Goal: Find specific page/section: Find specific page/section

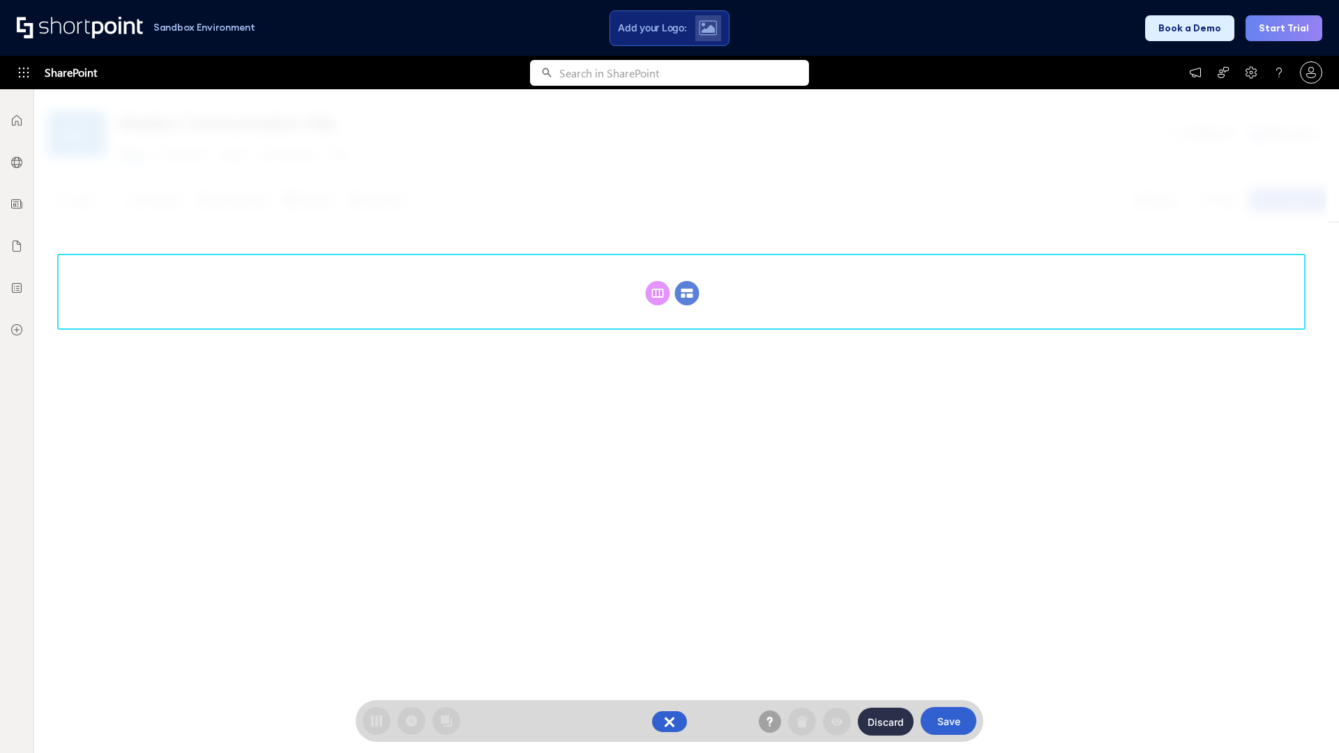
click at [687, 293] on circle at bounding box center [687, 293] width 24 height 24
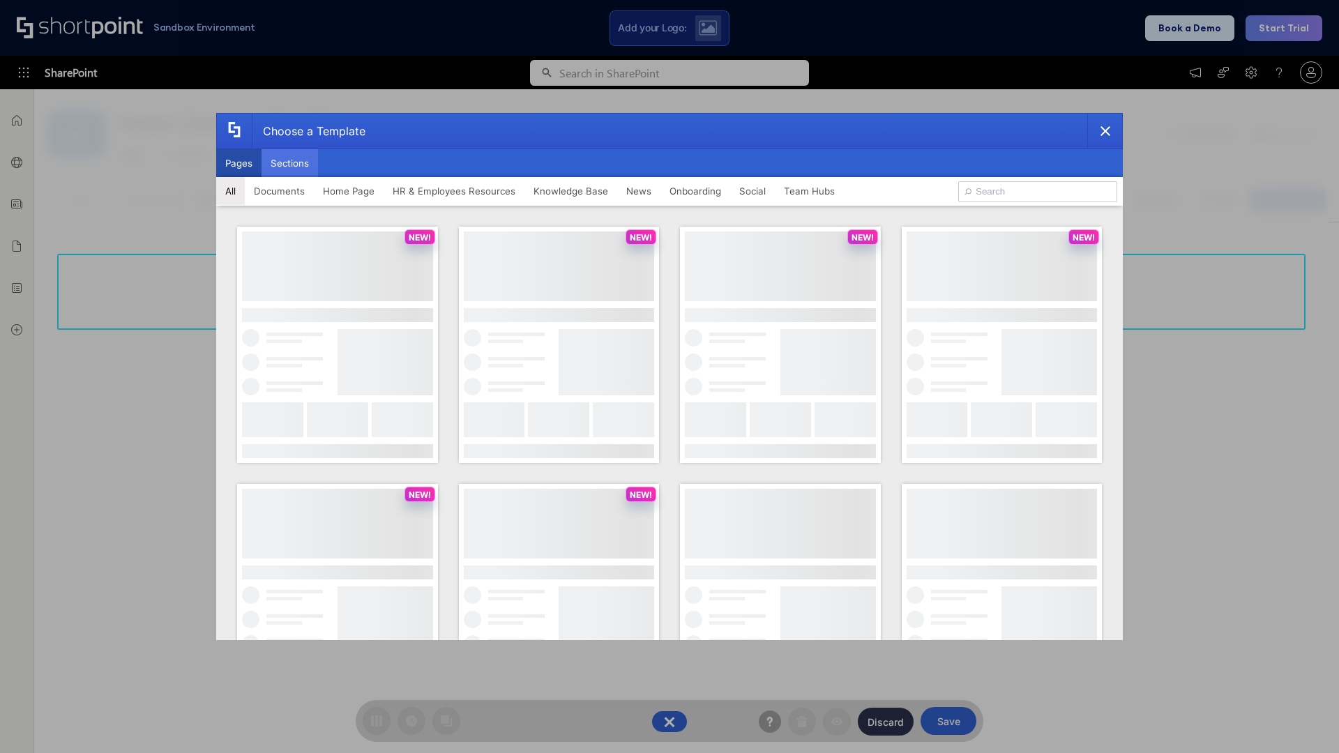
click at [289, 163] on button "Sections" at bounding box center [289, 163] width 56 height 28
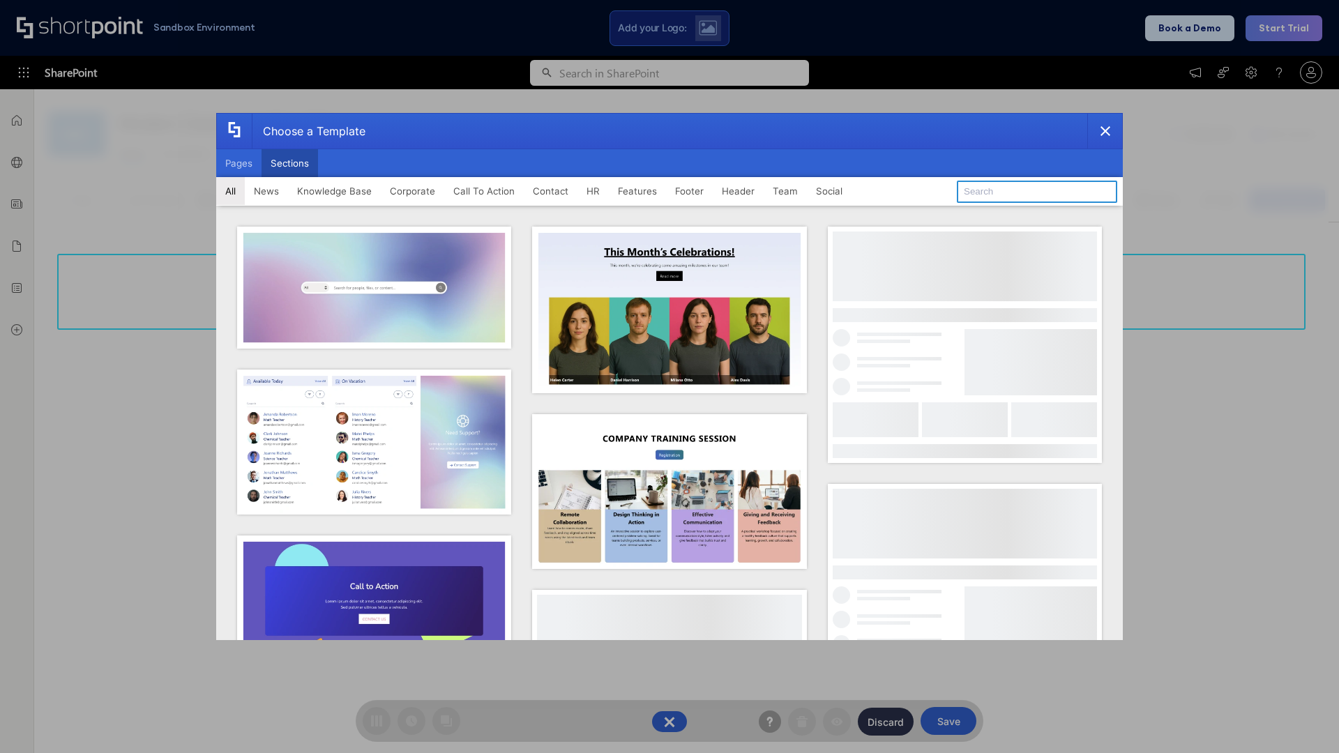
type input "HR Hub 2"
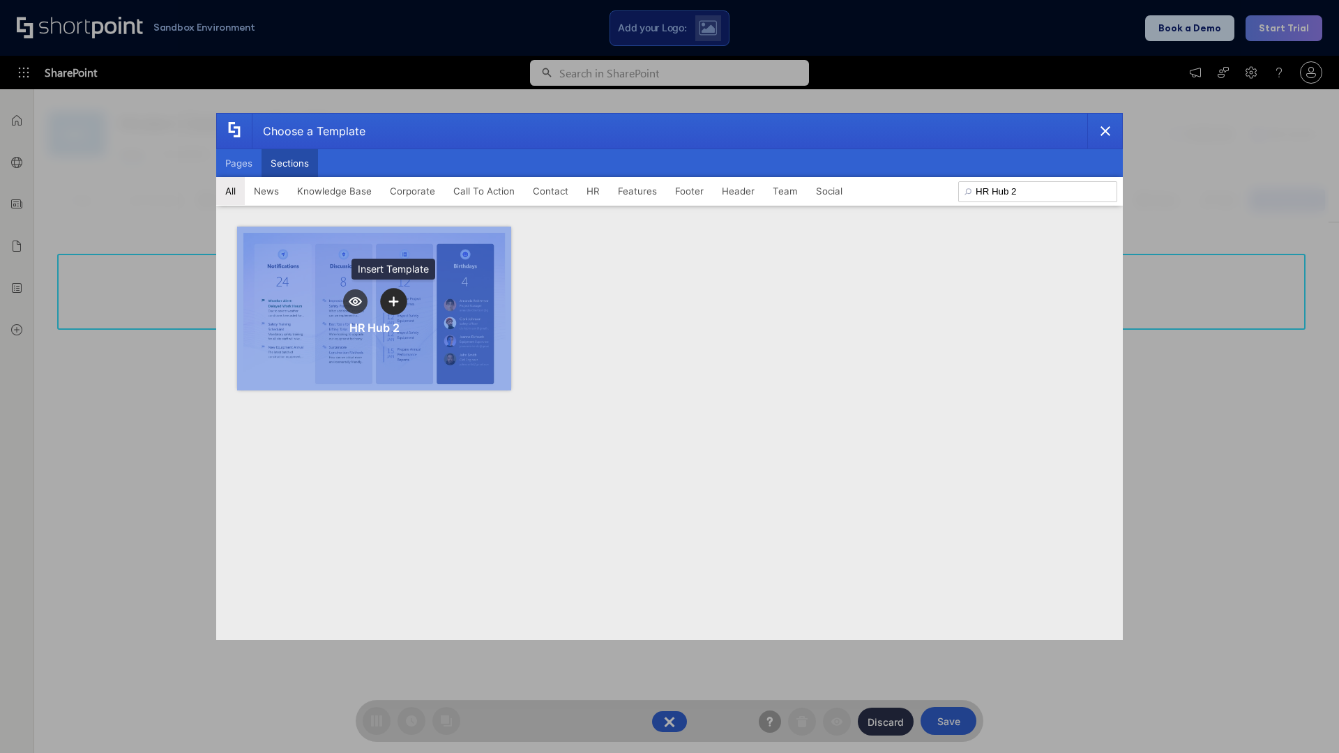
click at [393, 301] on icon "template selector" at bounding box center [393, 301] width 10 height 10
